Goal: Transaction & Acquisition: Purchase product/service

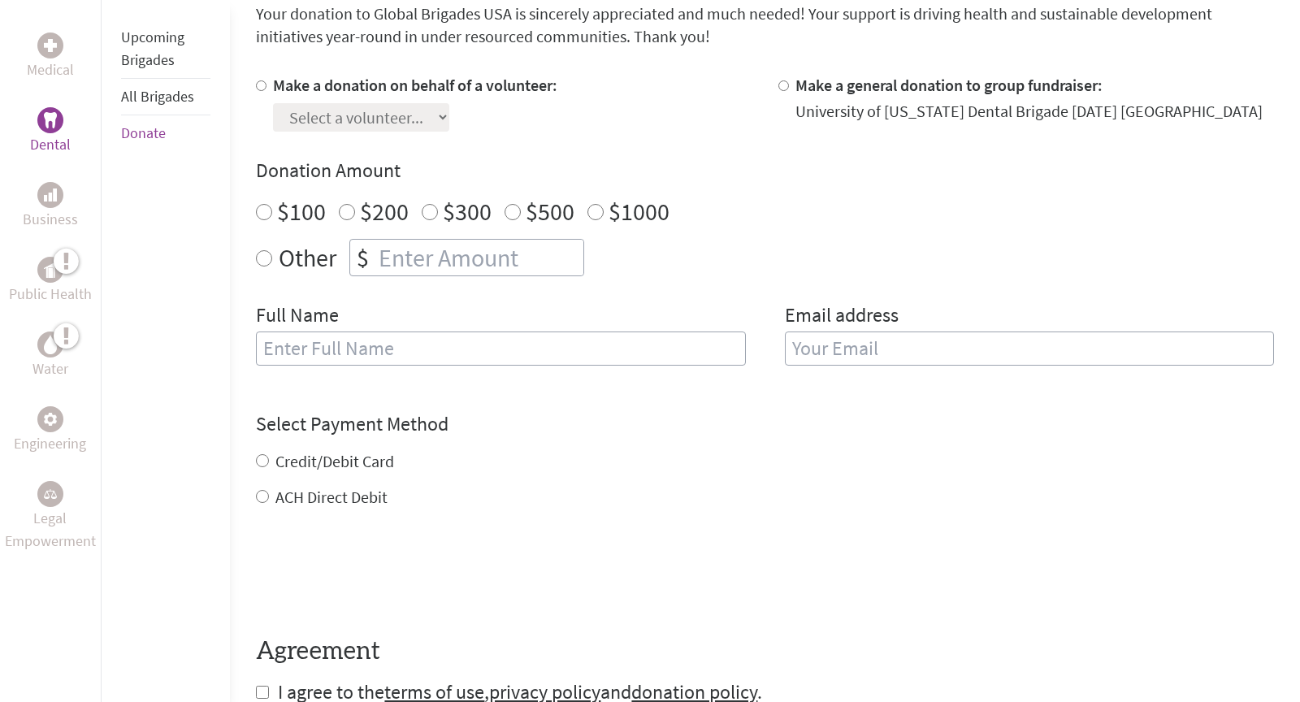
scroll to position [403, 0]
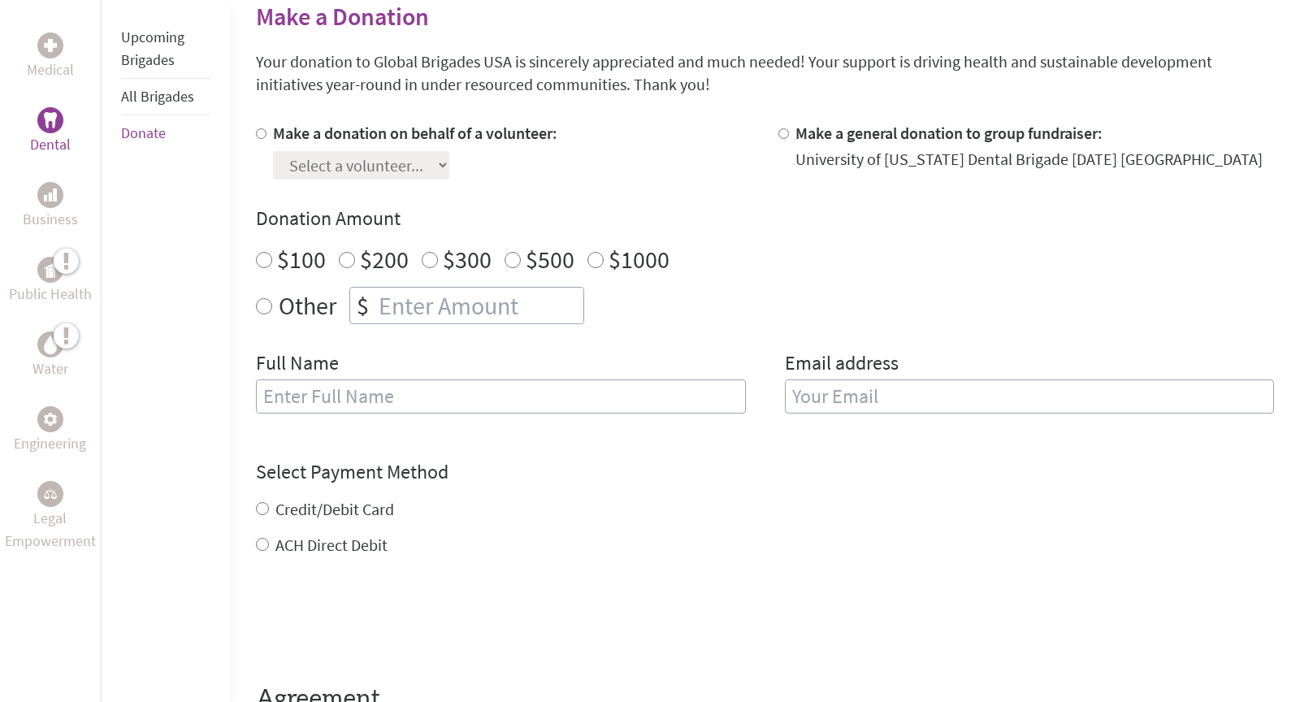
click at [263, 131] on input "Make a donation on behalf of a volunteer:" at bounding box center [261, 133] width 11 height 11
radio input "true"
click at [354, 178] on div "Make a donation on behalf of a volunteer: Select a volunteer... [PERSON_NAME] […" at bounding box center [765, 277] width 1018 height 311
click at [371, 152] on select "Select a volunteer... [PERSON_NAME] [PERSON_NAME] [PERSON_NAME] Destiny Seat De…" at bounding box center [361, 165] width 176 height 28
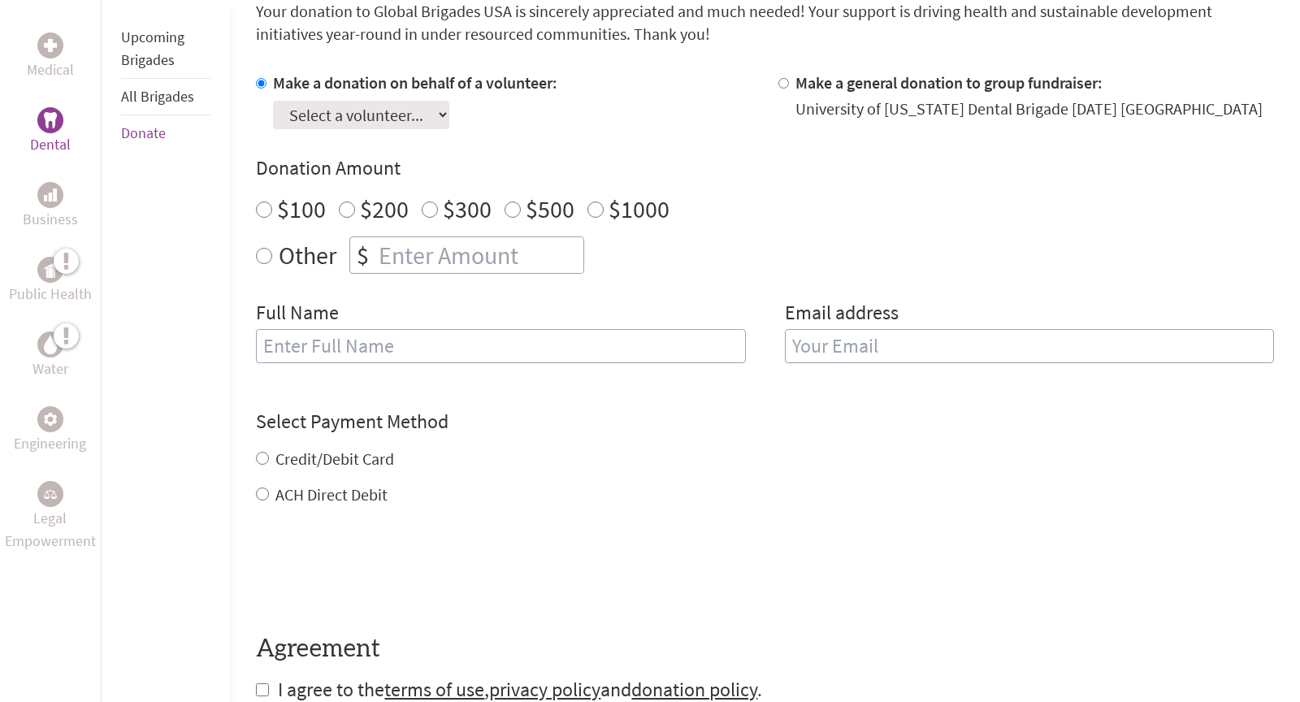
scroll to position [472, 0]
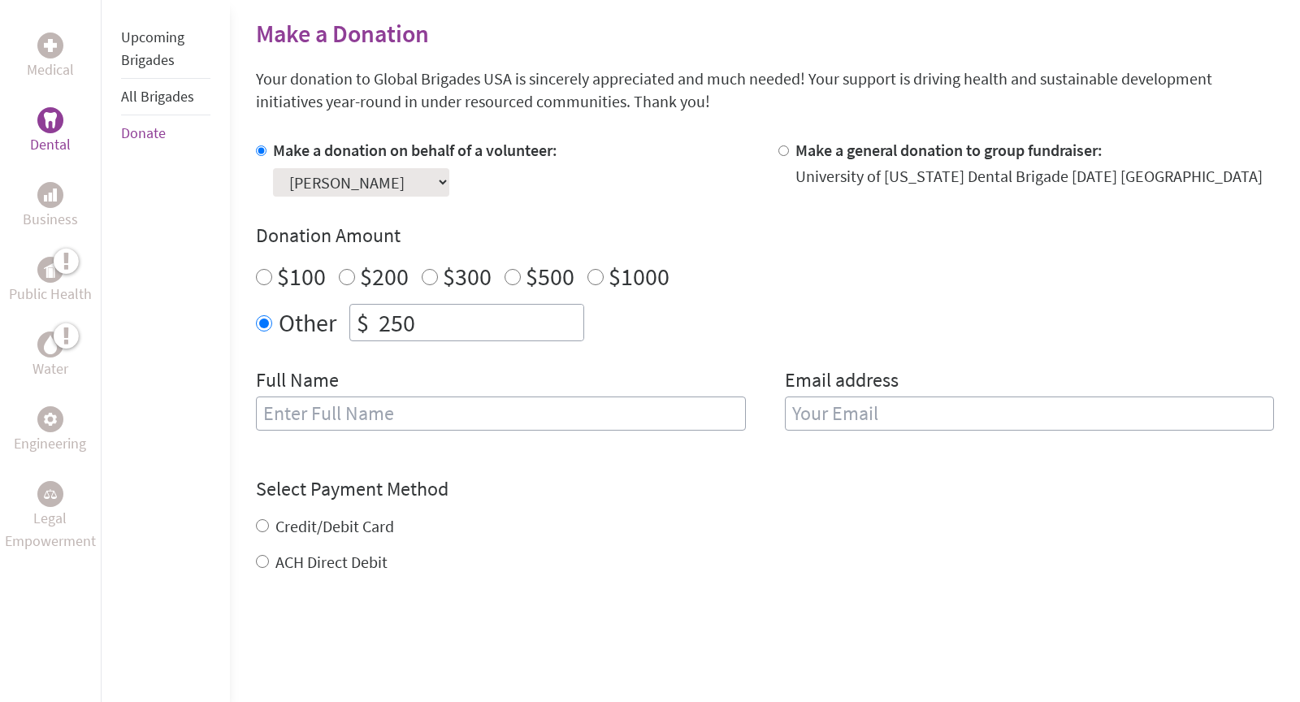
scroll to position [388, 0]
click at [362, 406] on input "text" at bounding box center [500, 412] width 489 height 34
type input "Kadie Van"
click at [886, 406] on input "email" at bounding box center [1029, 412] width 489 height 34
type input "i"
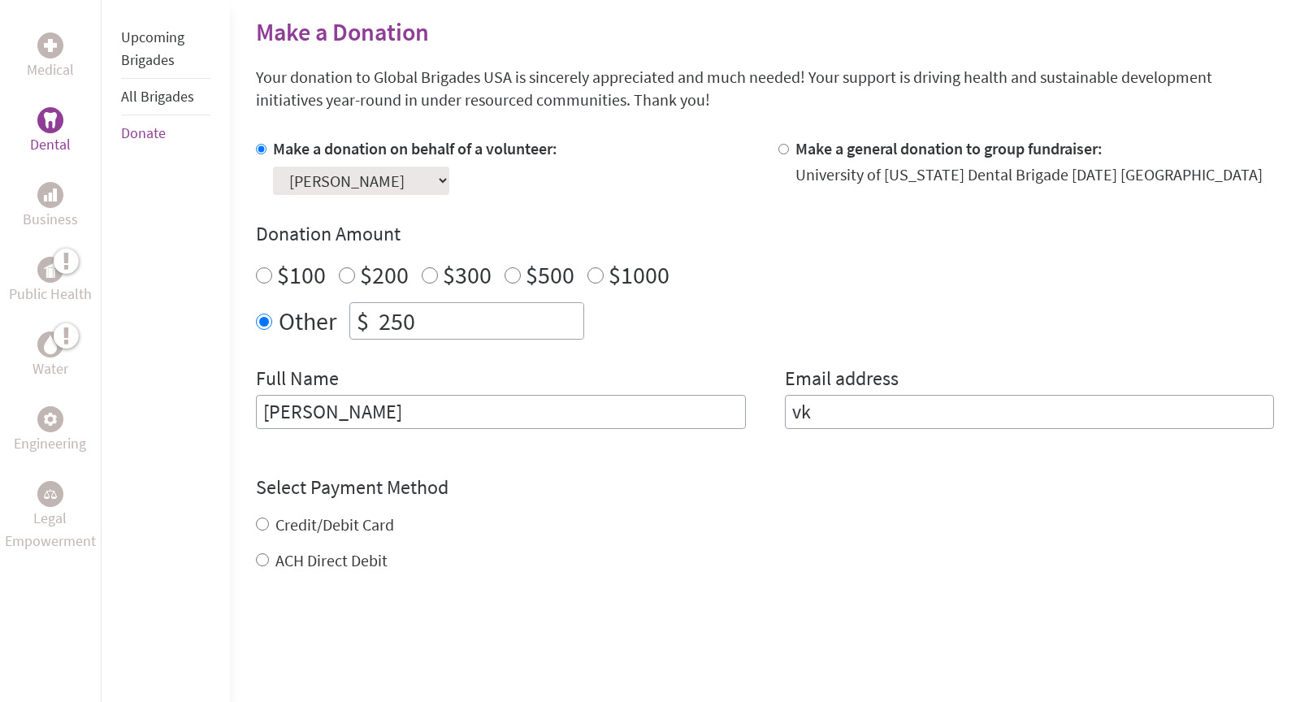
type input "v"
type input "kvan1@go.olemiss.edu"
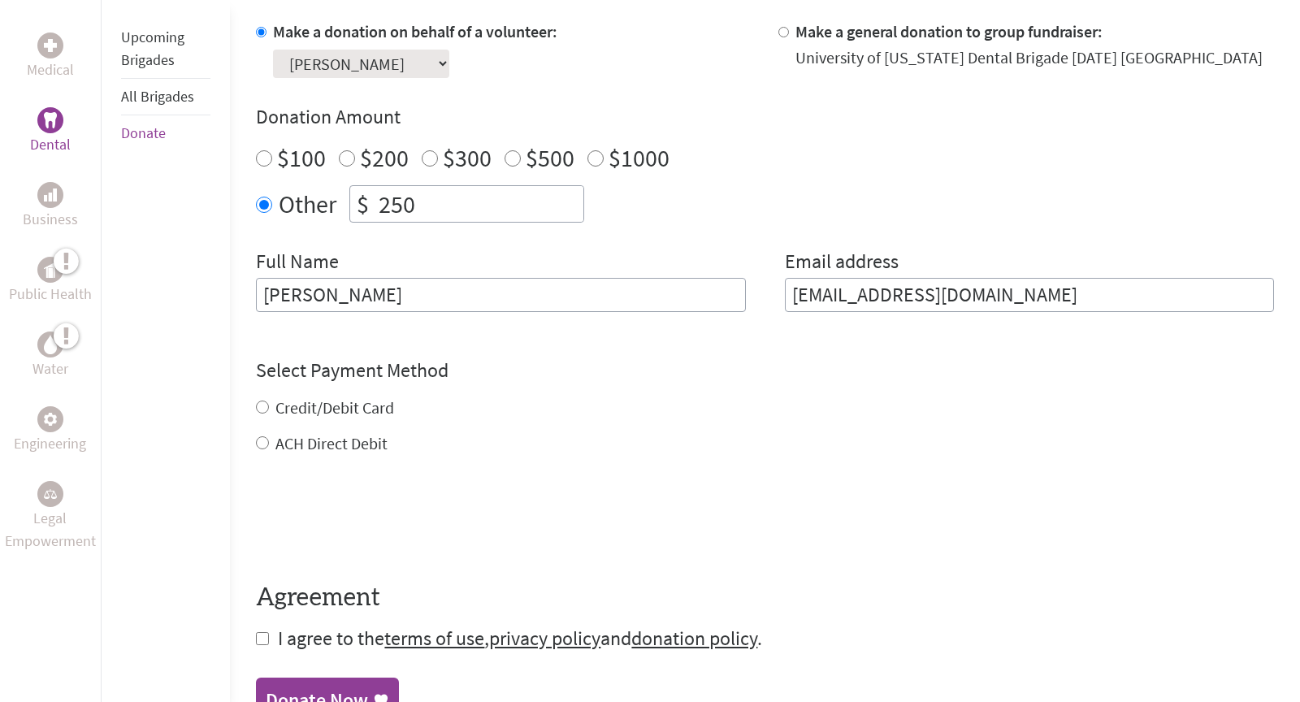
scroll to position [513, 0]
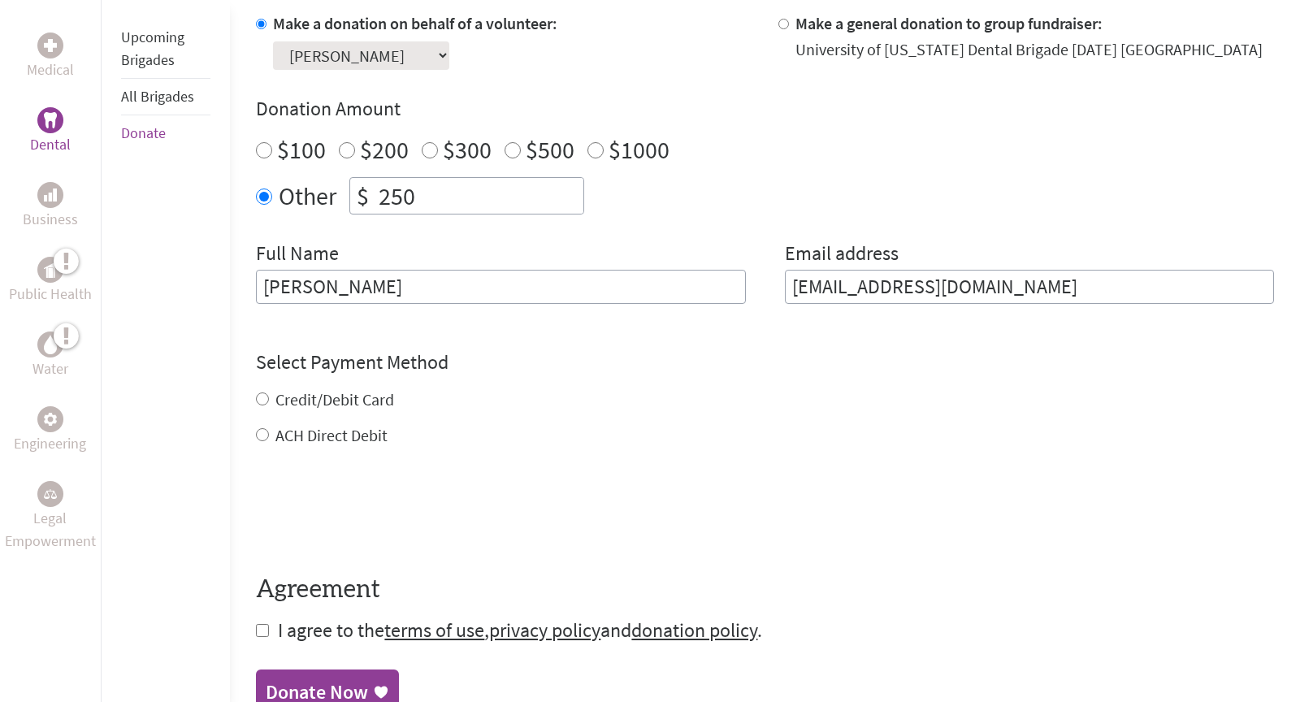
click at [259, 399] on div "Credit/Debit Card ACH Direct Debit" at bounding box center [765, 417] width 1018 height 59
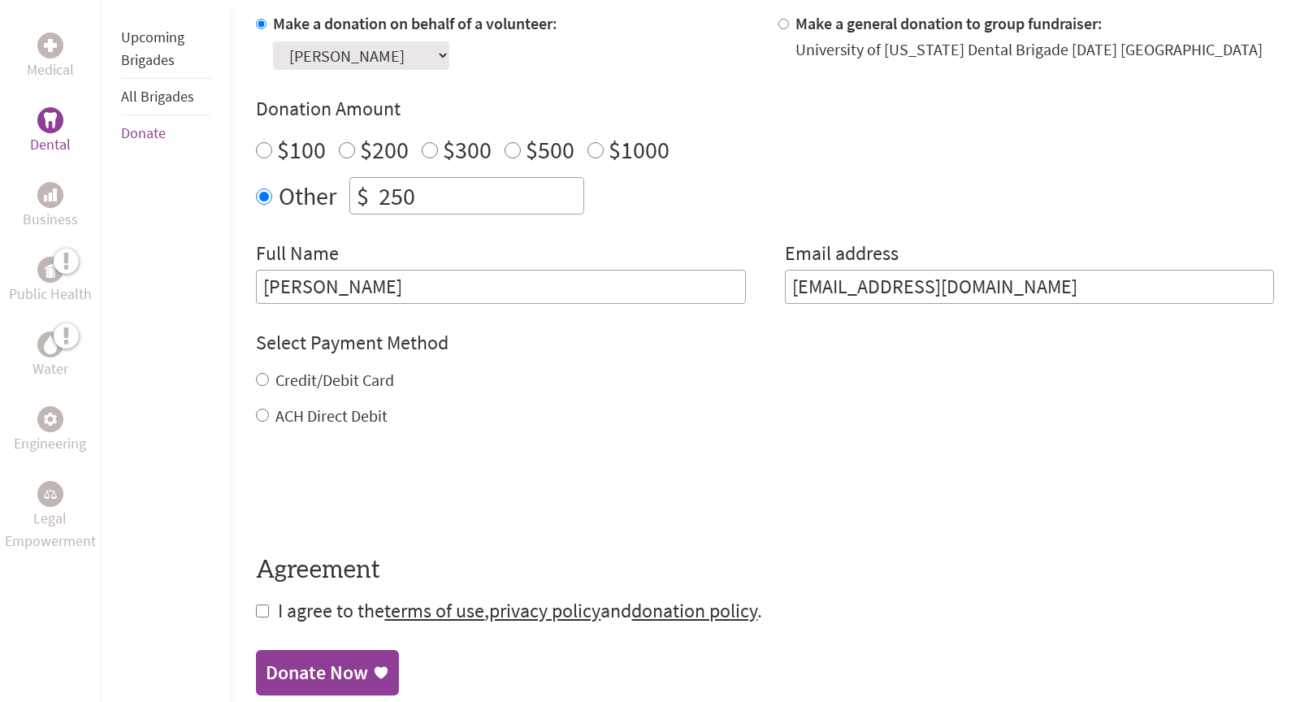
click at [258, 373] on input "Credit/Debit Card" at bounding box center [262, 379] width 13 height 13
radio input "true"
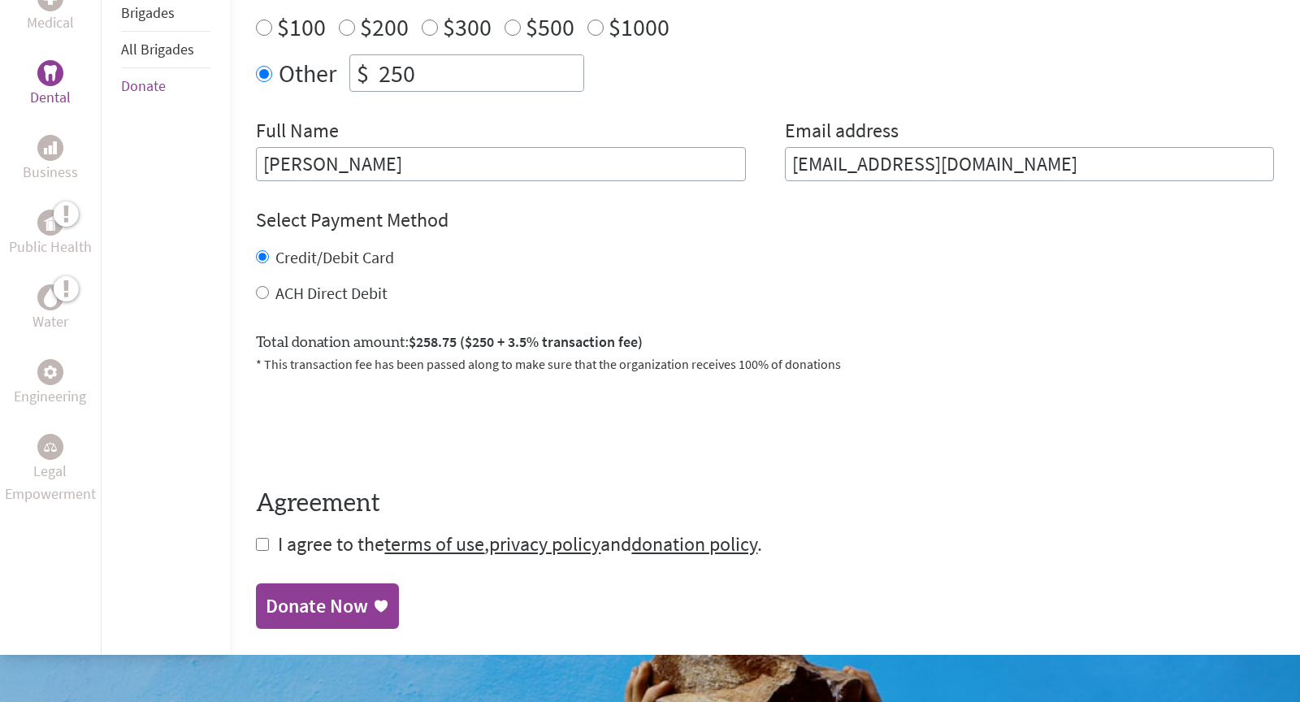
scroll to position [638, 0]
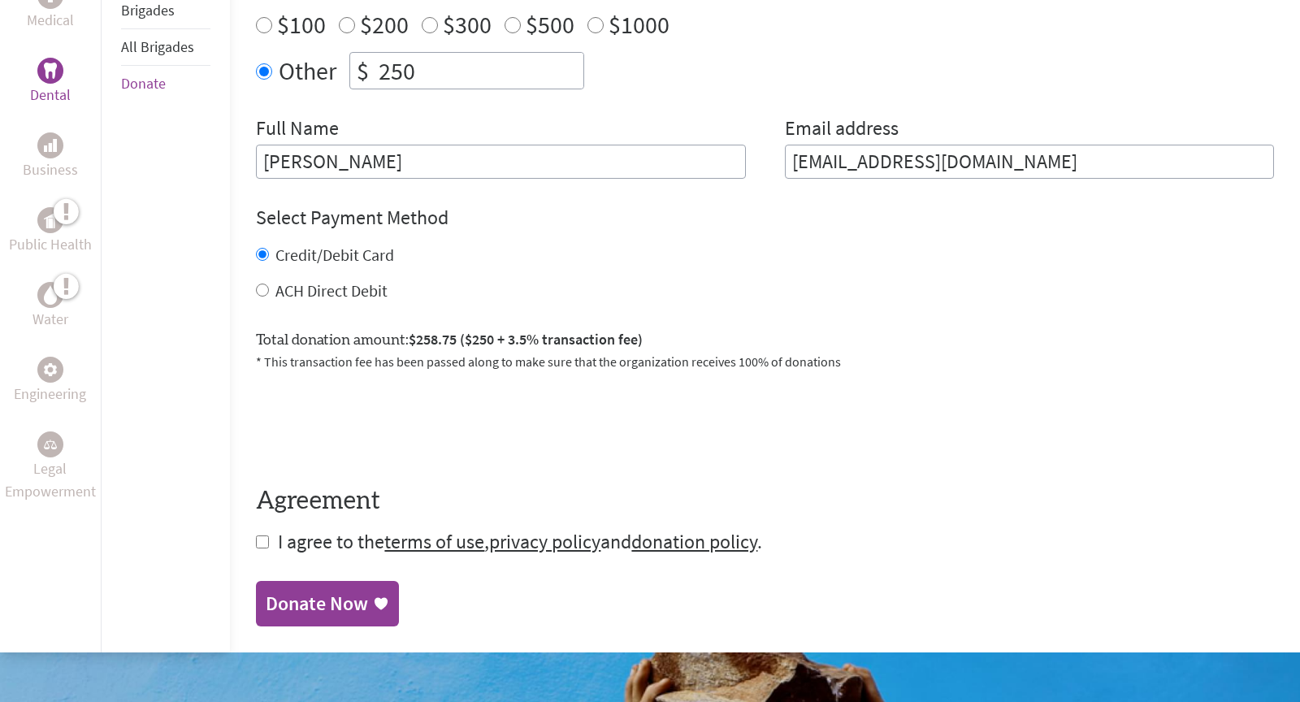
click at [258, 287] on input "ACH Direct Debit" at bounding box center [262, 290] width 13 height 13
radio input "true"
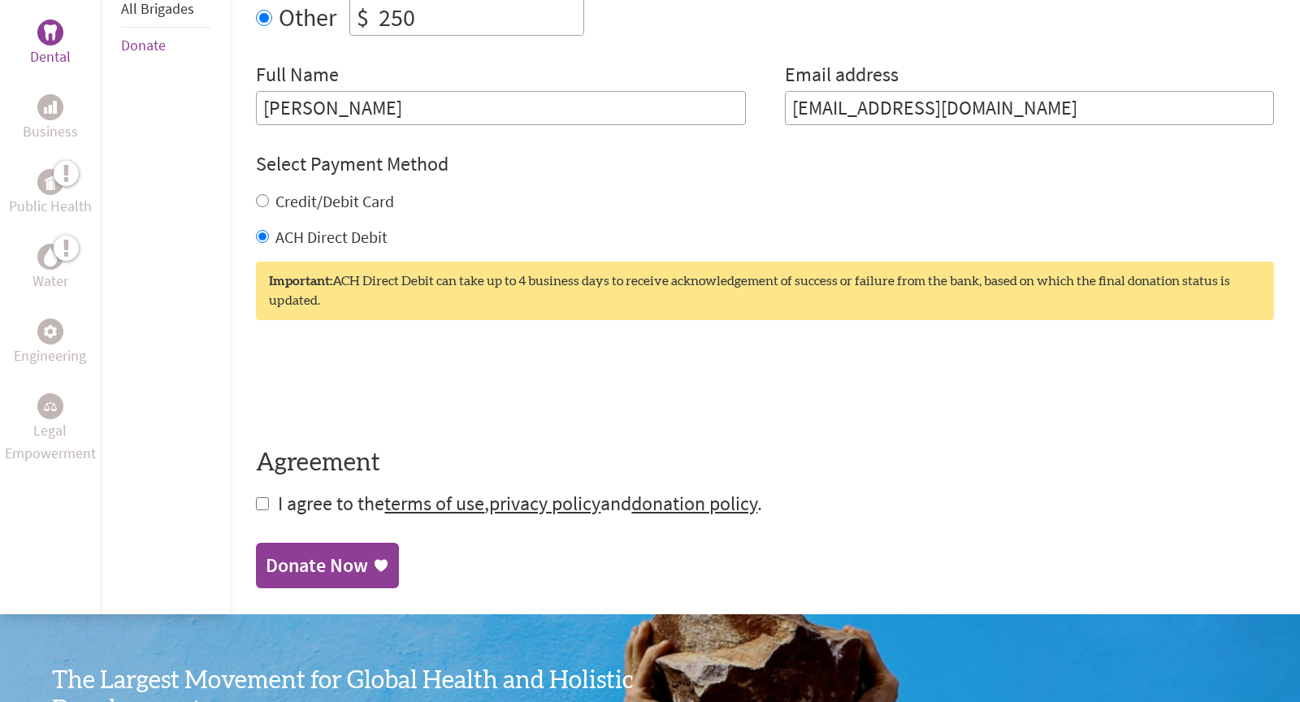
scroll to position [716, 0]
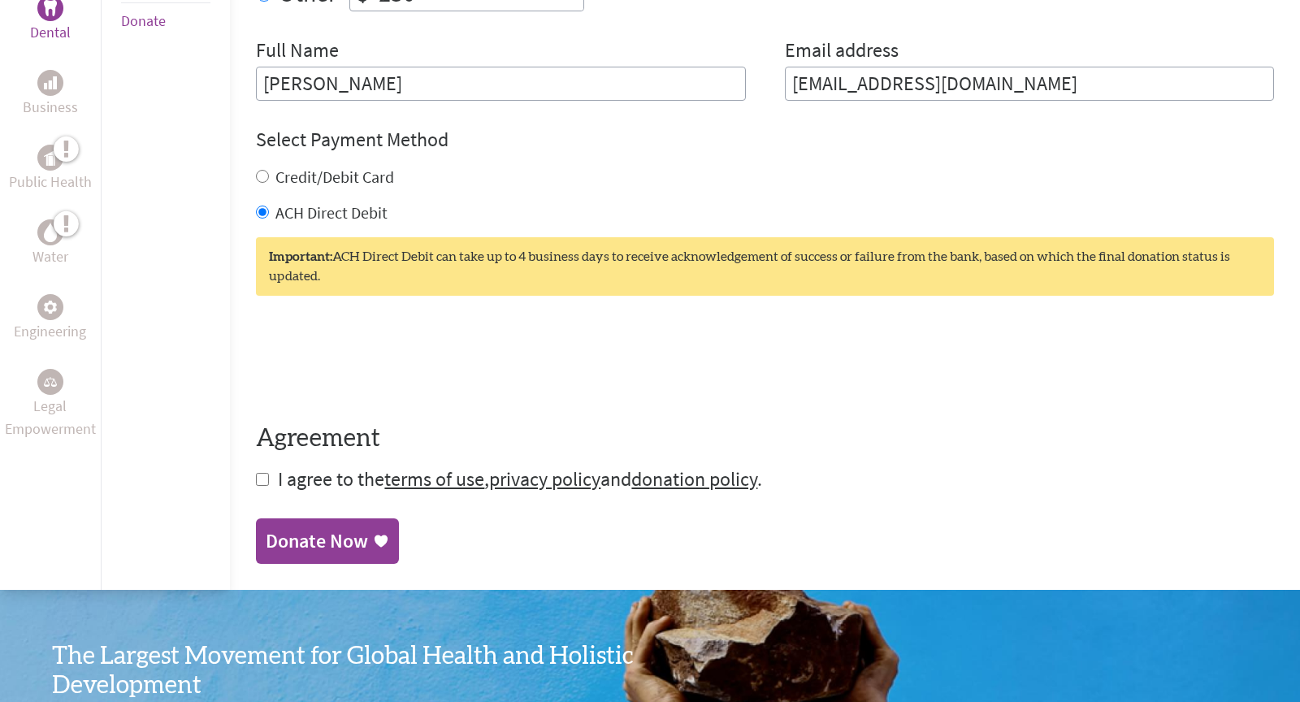
click at [258, 475] on input "checkbox" at bounding box center [262, 479] width 13 height 13
checkbox input "true"
click at [287, 545] on div "Donate Now" at bounding box center [317, 543] width 102 height 26
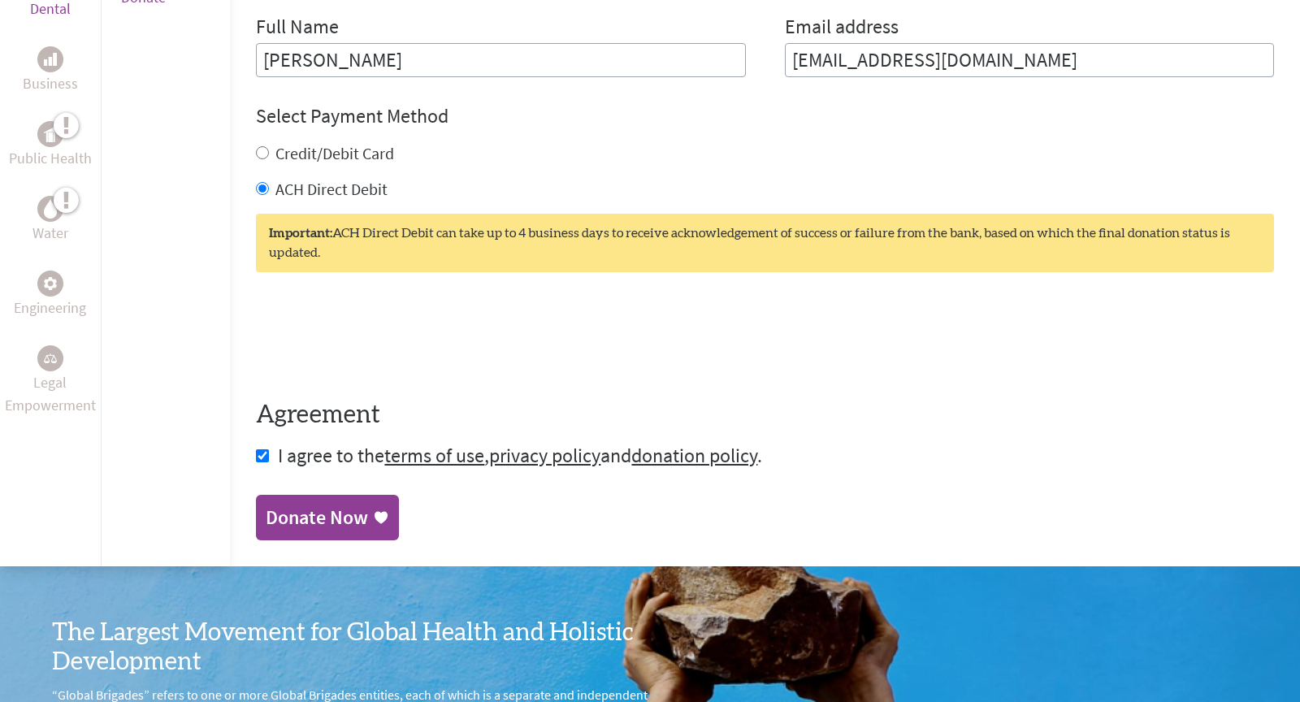
scroll to position [687, 0]
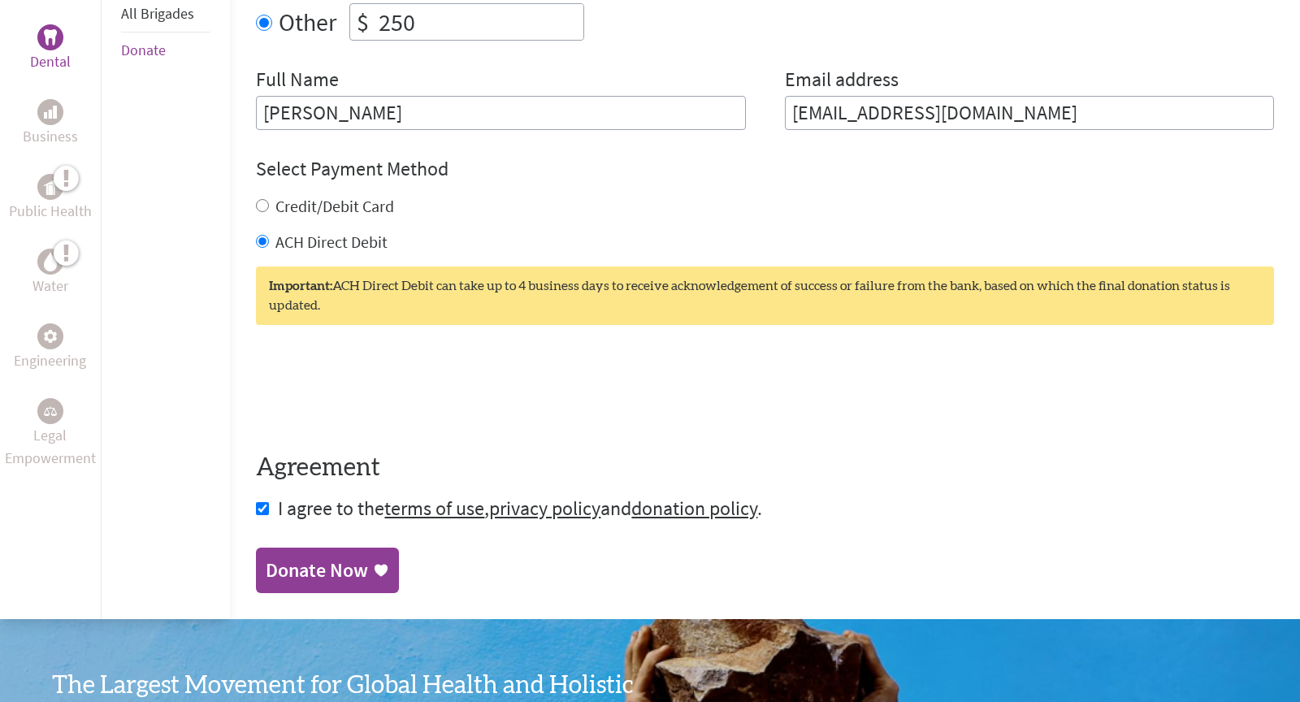
click at [269, 197] on div "Credit/Debit Card" at bounding box center [765, 206] width 1018 height 23
click at [265, 200] on input "Credit/Debit Card" at bounding box center [262, 205] width 13 height 13
radio input "true"
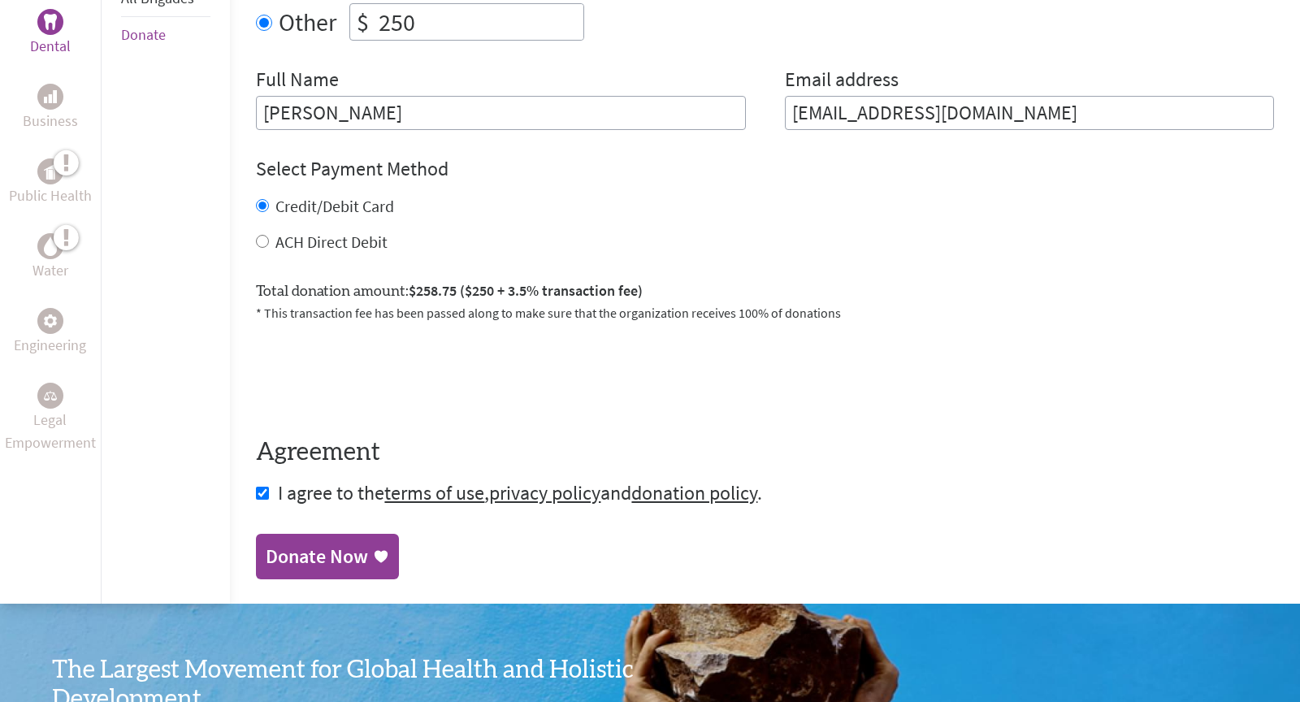
click at [319, 544] on div "Donate Now" at bounding box center [317, 557] width 102 height 26
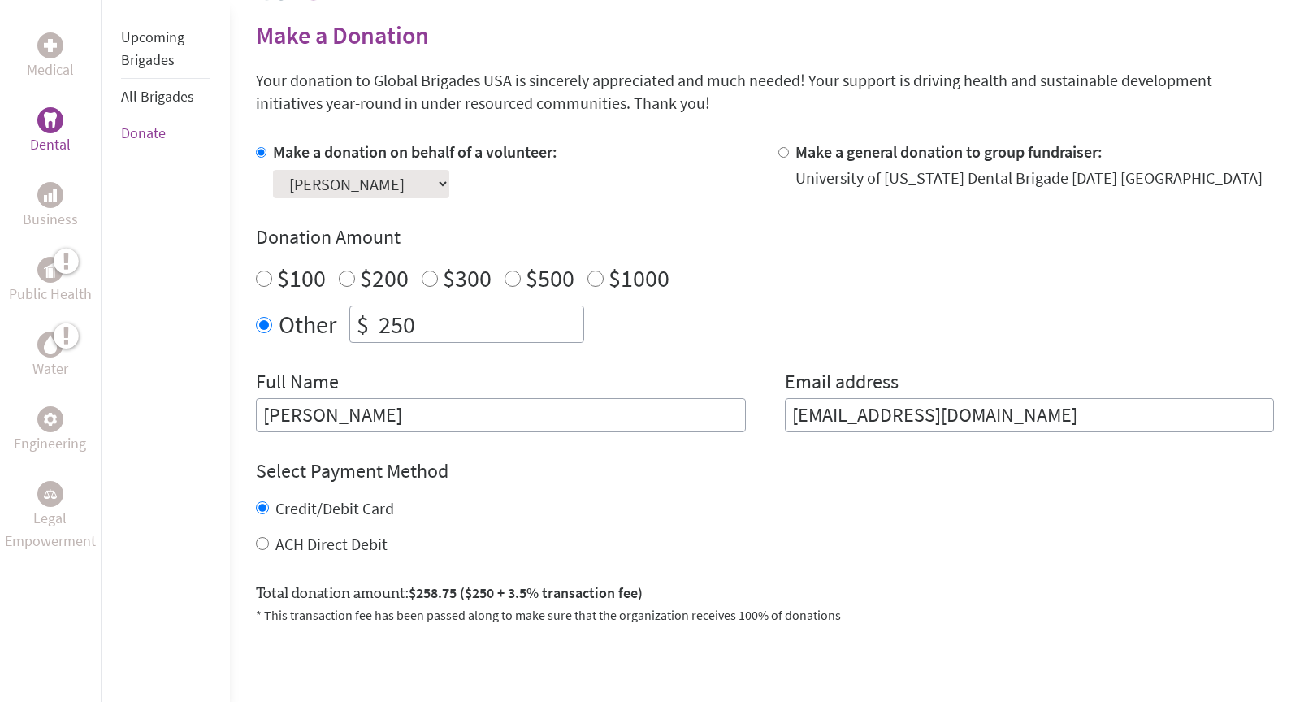
scroll to position [241, 0]
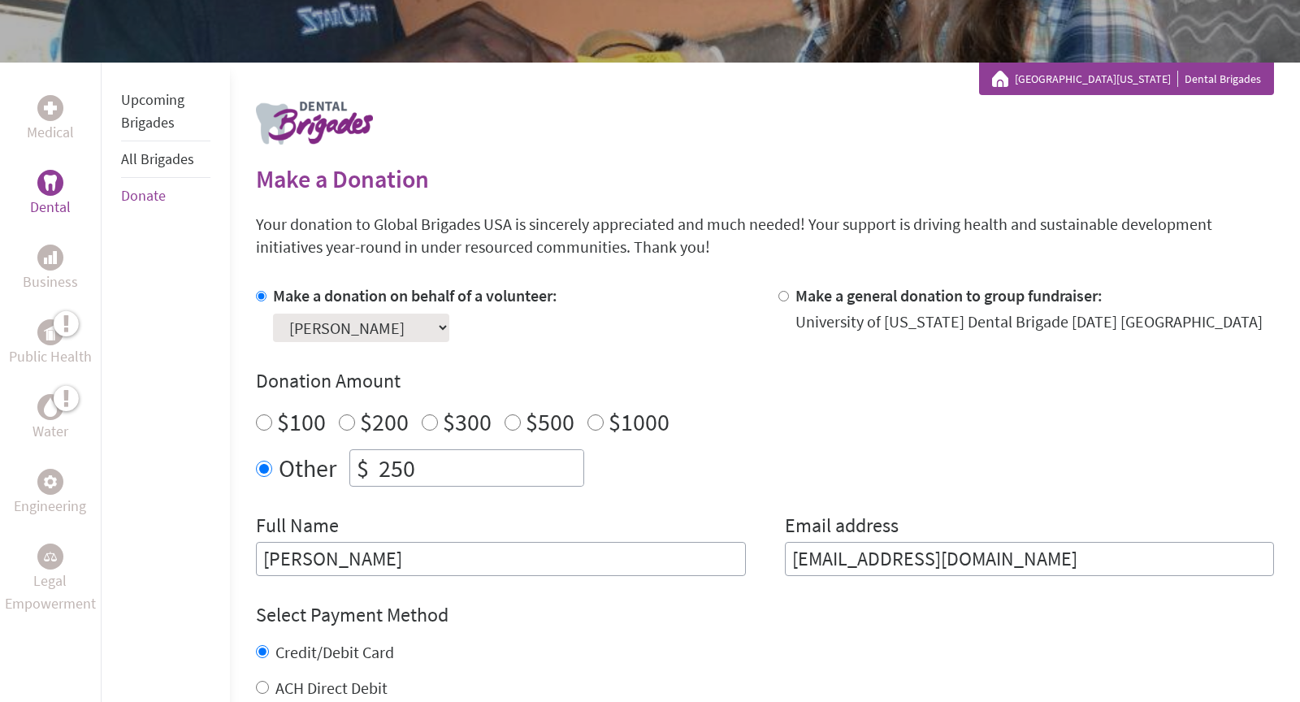
click at [309, 328] on select "Select a volunteer... [PERSON_NAME] [PERSON_NAME] [PERSON_NAME] Destiny Seat De…" at bounding box center [361, 328] width 176 height 28
click at [338, 330] on select "Select a volunteer... [PERSON_NAME] [PERSON_NAME] [PERSON_NAME] Destiny Seat De…" at bounding box center [361, 328] width 176 height 28
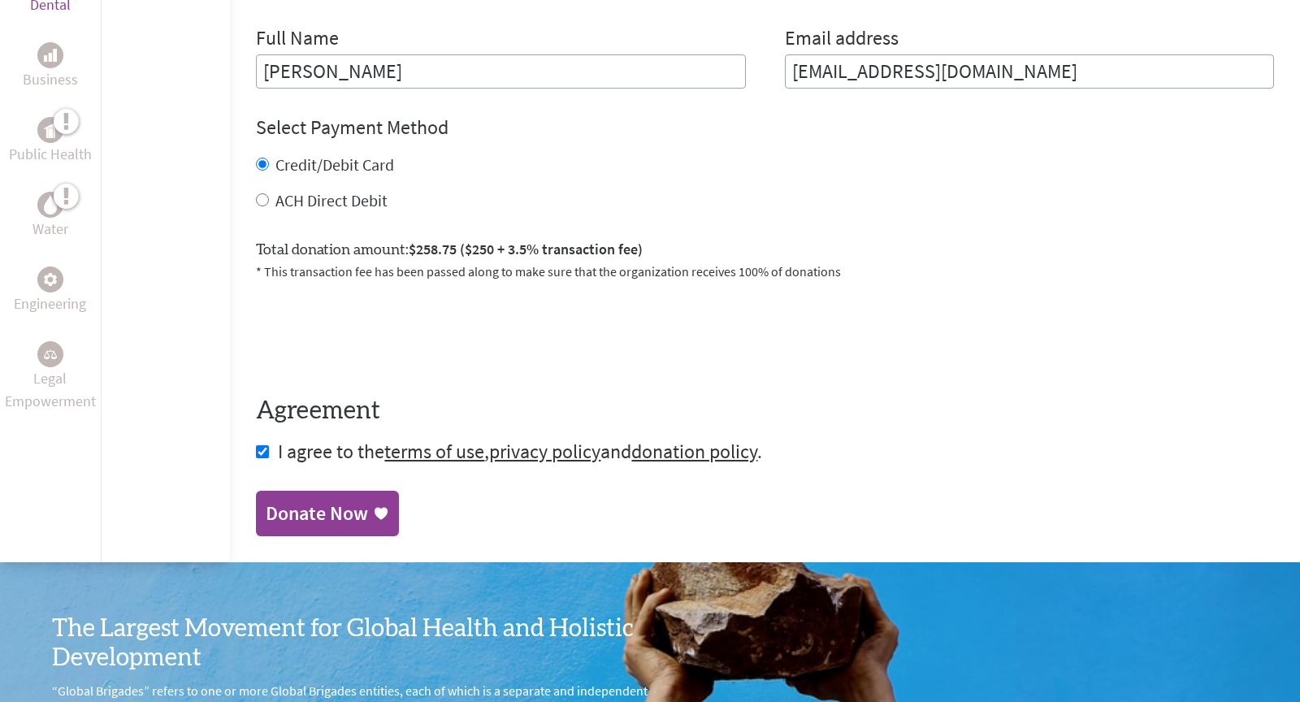
scroll to position [730, 0]
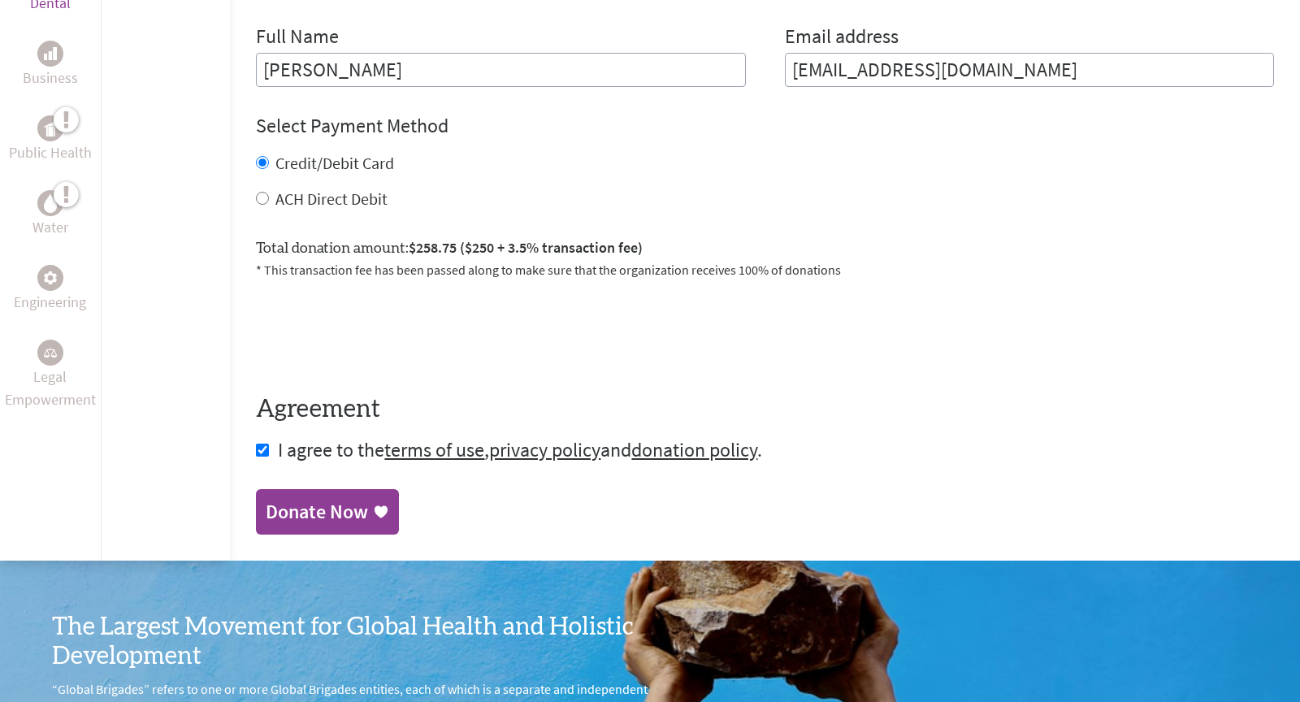
click at [263, 193] on input "ACH Direct Debit" at bounding box center [262, 198] width 13 height 13
radio input "true"
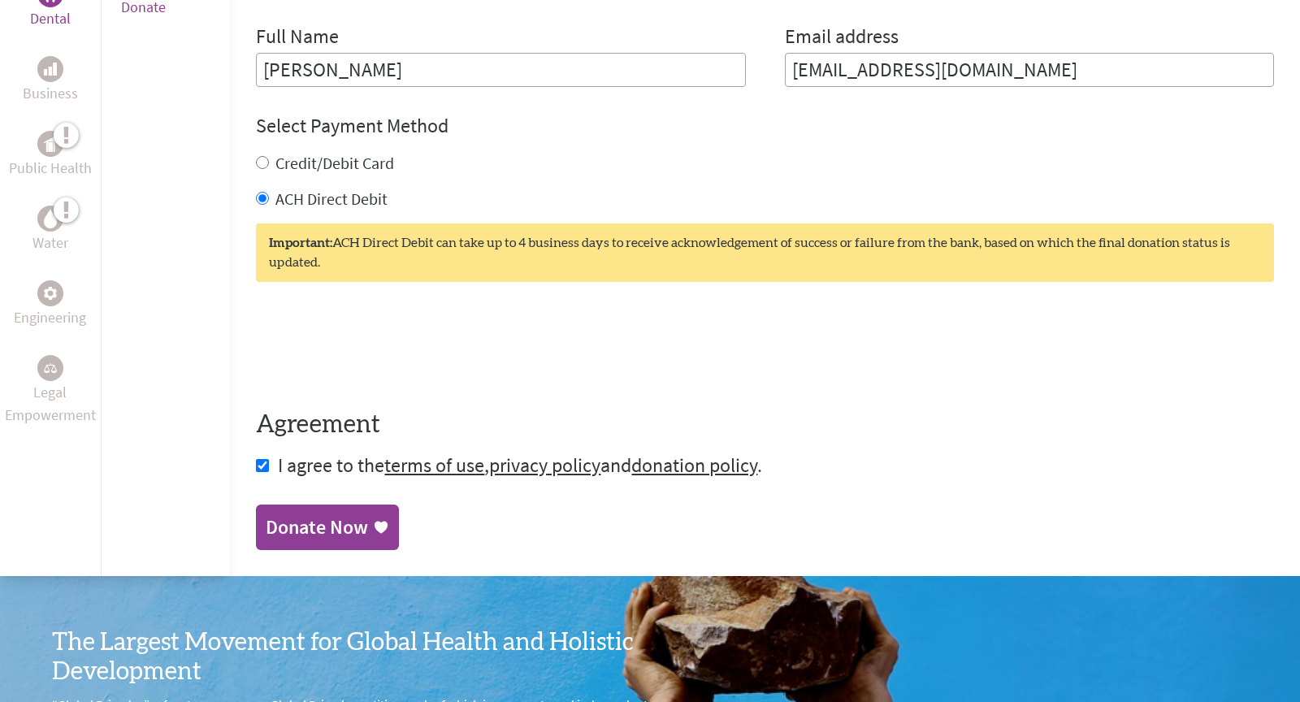
click at [253, 154] on div "Medical Dental Business Public Health Water Engineering Legal Empowerment Upcom…" at bounding box center [650, 74] width 1300 height 1003
click at [263, 156] on input "Credit/Debit Card" at bounding box center [262, 162] width 13 height 13
radio input "true"
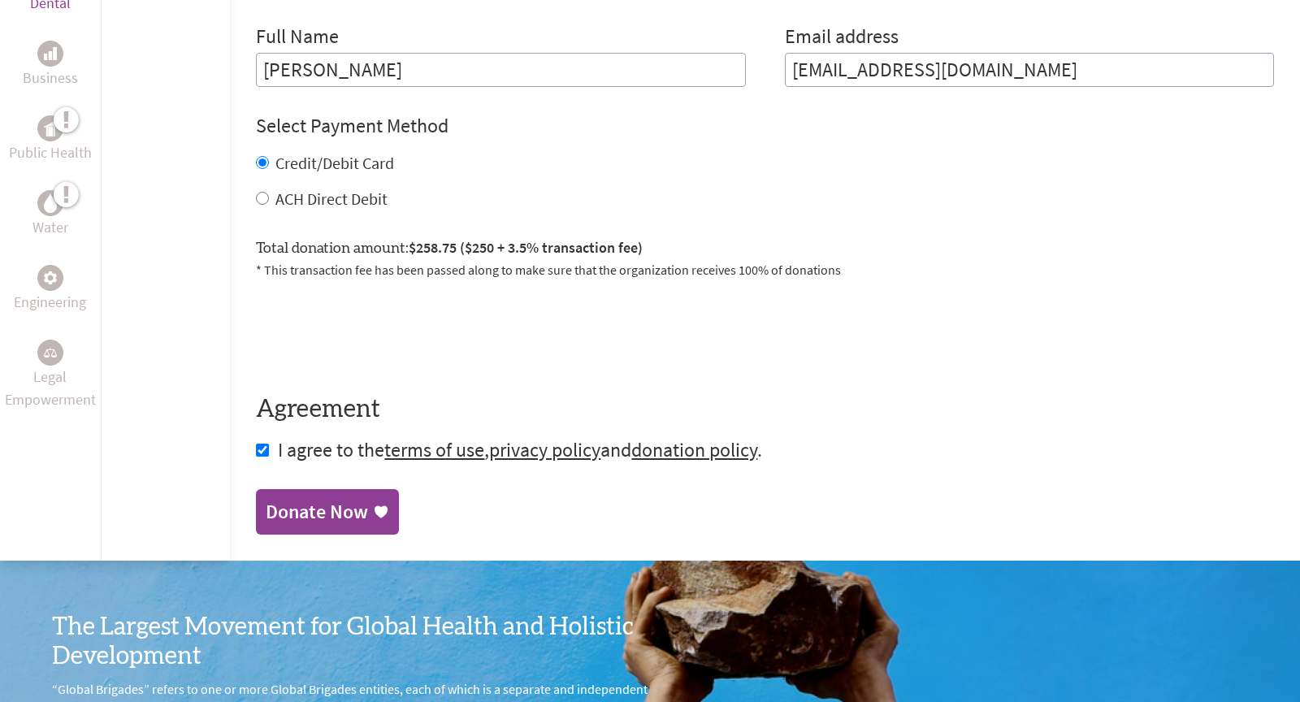
drag, startPoint x: 306, startPoint y: 498, endPoint x: 296, endPoint y: 396, distance: 102.9
click at [306, 499] on div "Donate Now" at bounding box center [317, 512] width 102 height 26
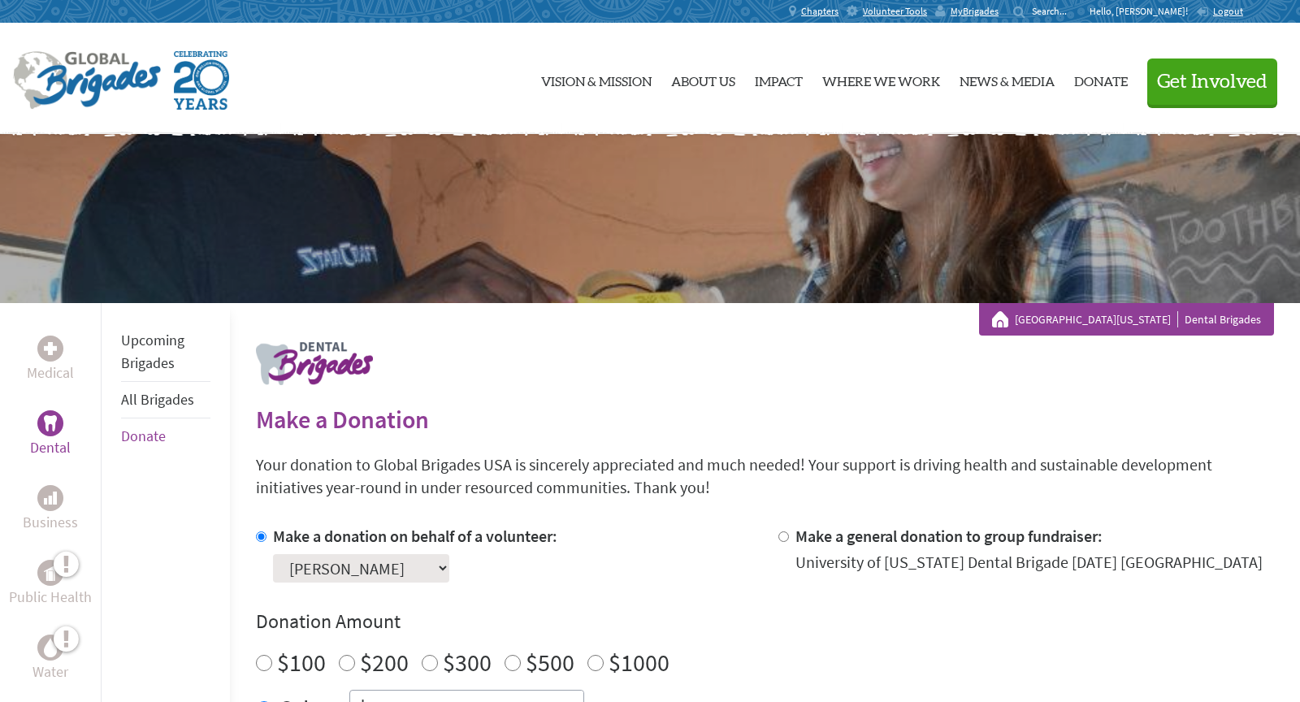
scroll to position [127, 0]
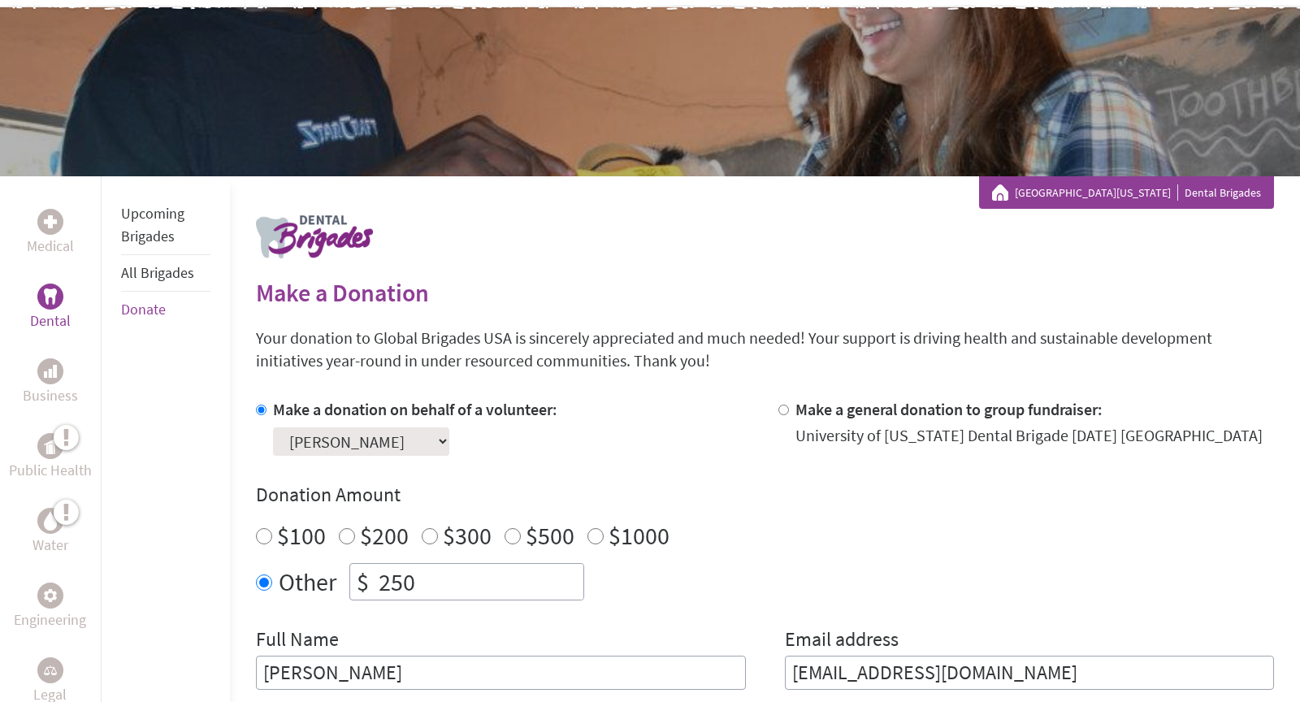
click at [163, 267] on link "All Brigades" at bounding box center [157, 272] width 73 height 19
